Goal: Task Accomplishment & Management: Use online tool/utility

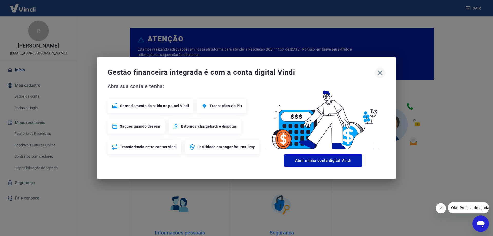
click at [379, 71] on icon "button" at bounding box center [380, 73] width 8 height 8
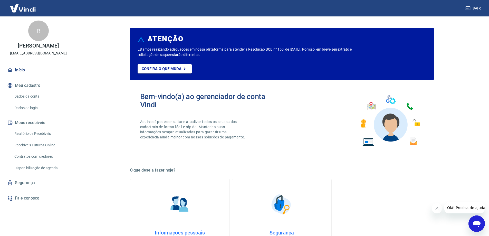
click at [42, 135] on link "Relatório de Recebíveis" at bounding box center [41, 133] width 58 height 11
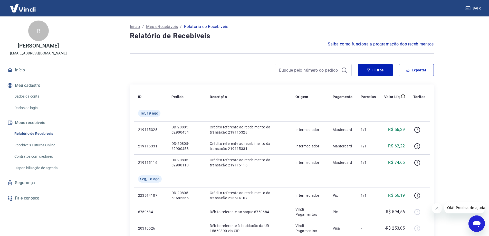
click at [27, 12] on img at bounding box center [22, 8] width 33 height 16
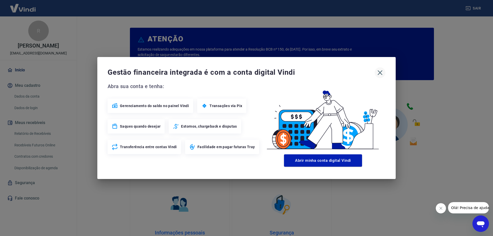
click at [381, 75] on icon "button" at bounding box center [380, 73] width 8 height 8
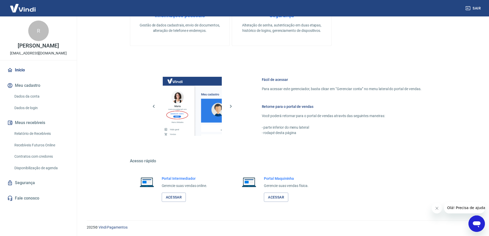
scroll to position [217, 0]
drag, startPoint x: 177, startPoint y: 197, endPoint x: 196, endPoint y: 193, distance: 19.7
click at [177, 197] on link "Acessar" at bounding box center [174, 197] width 24 height 10
